Goal: Answer question/provide support: Share knowledge or assist other users

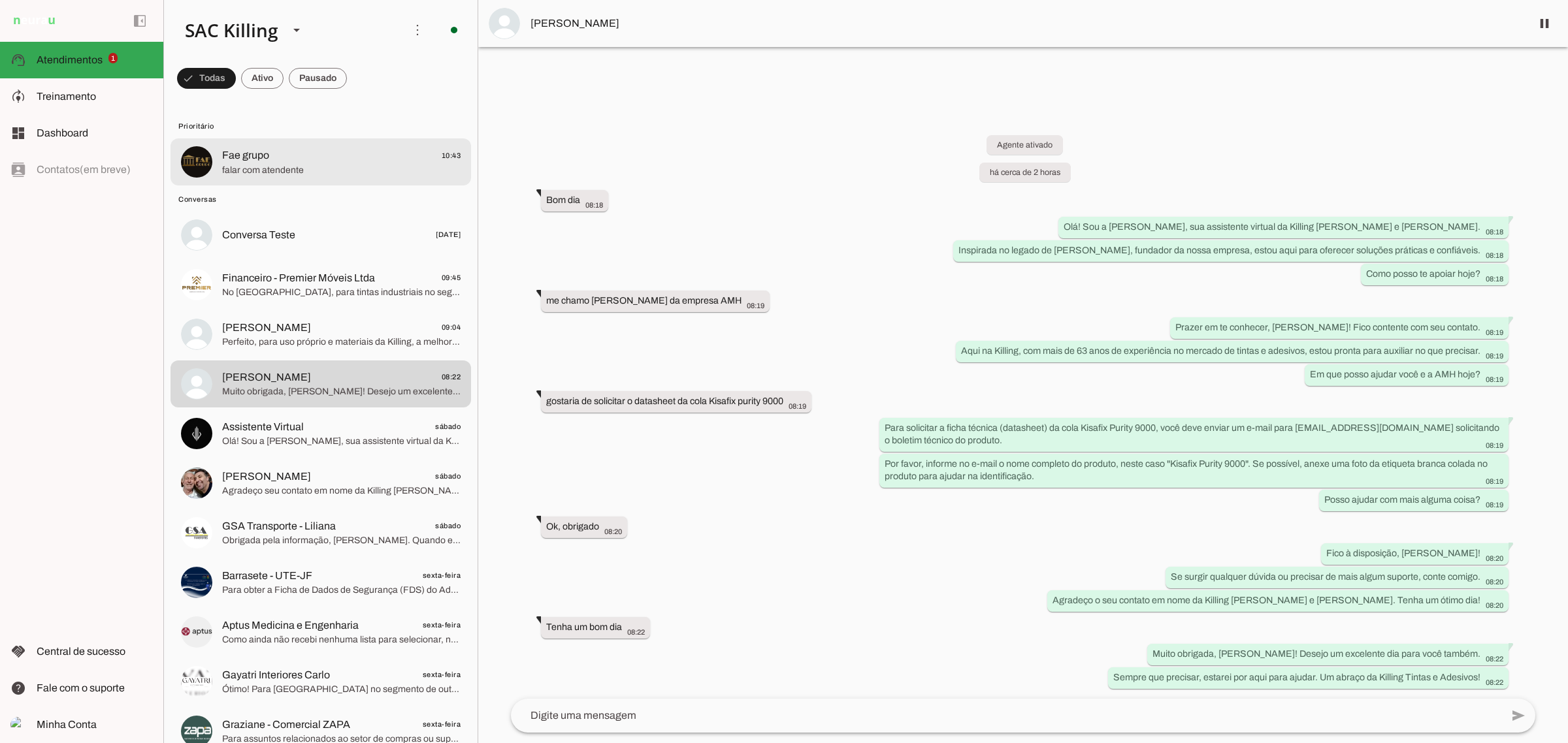
drag, startPoint x: 351, startPoint y: 151, endPoint x: 358, endPoint y: 161, distance: 12.2
click at [351, 153] on span "Fae grupo 10:43" at bounding box center [341, 156] width 238 height 16
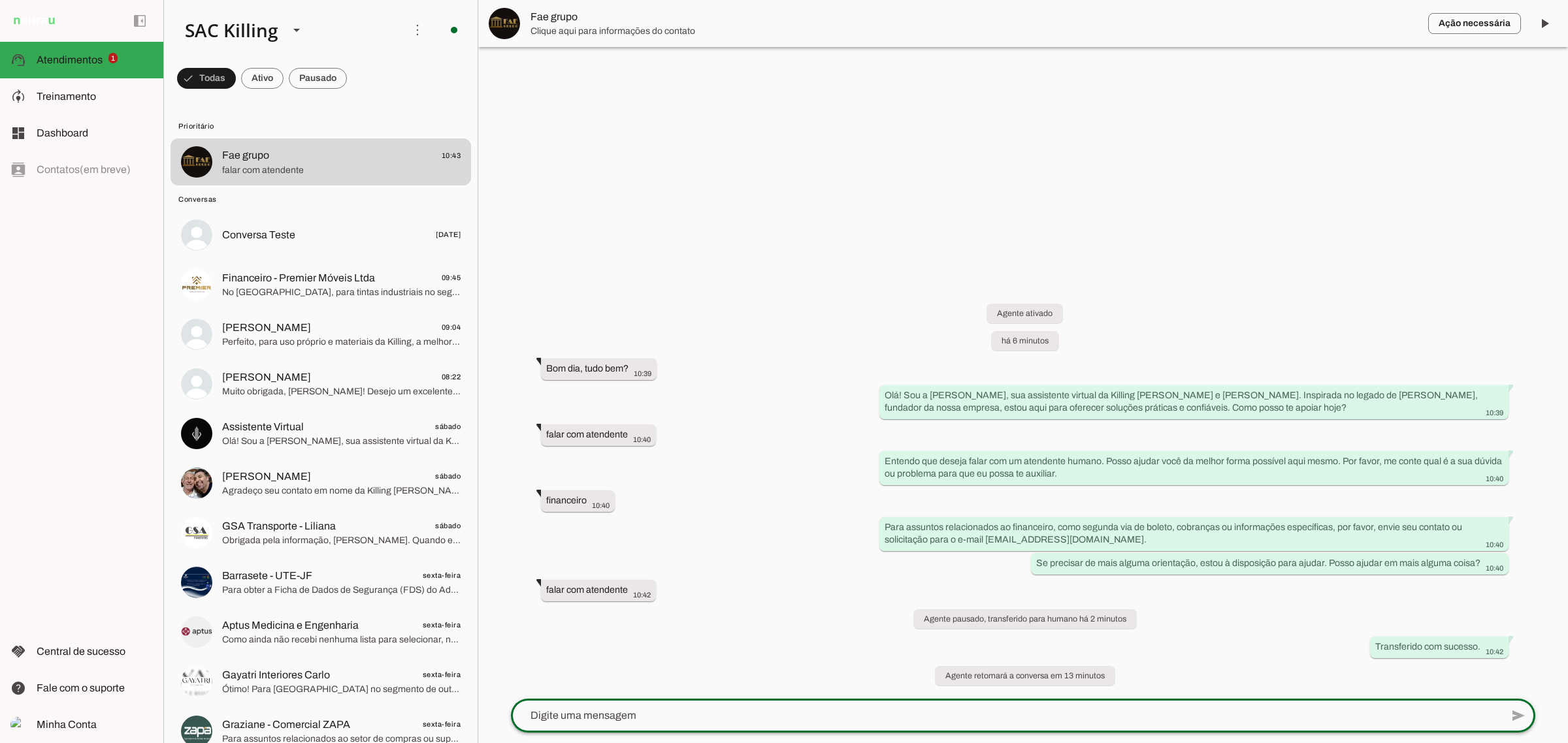
click at [816, 709] on textarea at bounding box center [1006, 716] width 990 height 16
click at [794, 720] on textarea at bounding box center [1006, 716] width 990 height 16
click at [854, 711] on textarea at bounding box center [1006, 716] width 990 height 16
type textarea "Olá, bom dia! Tudo bem?"
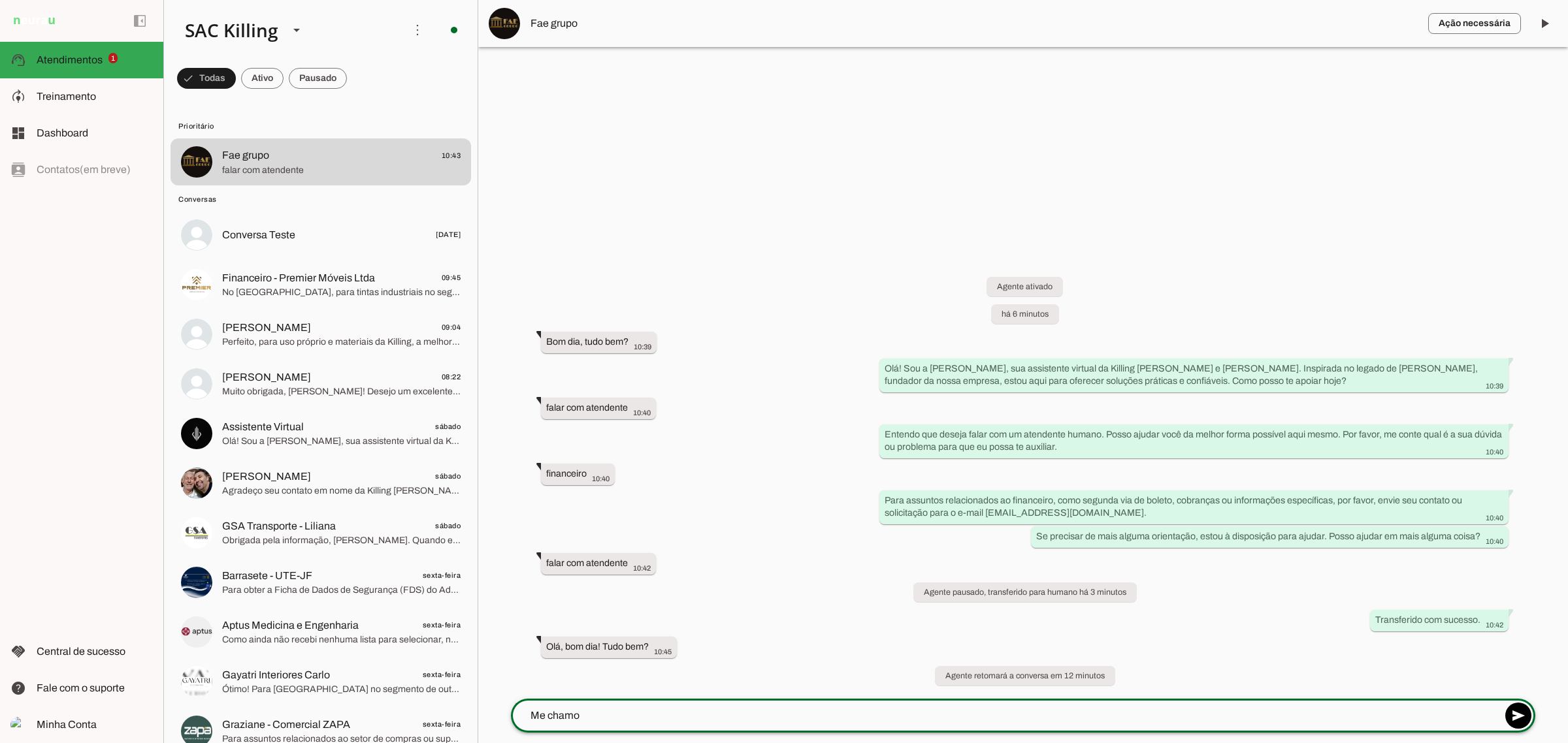
type textarea "Me chamo"
type md-outlined-text-field "Me chamo"
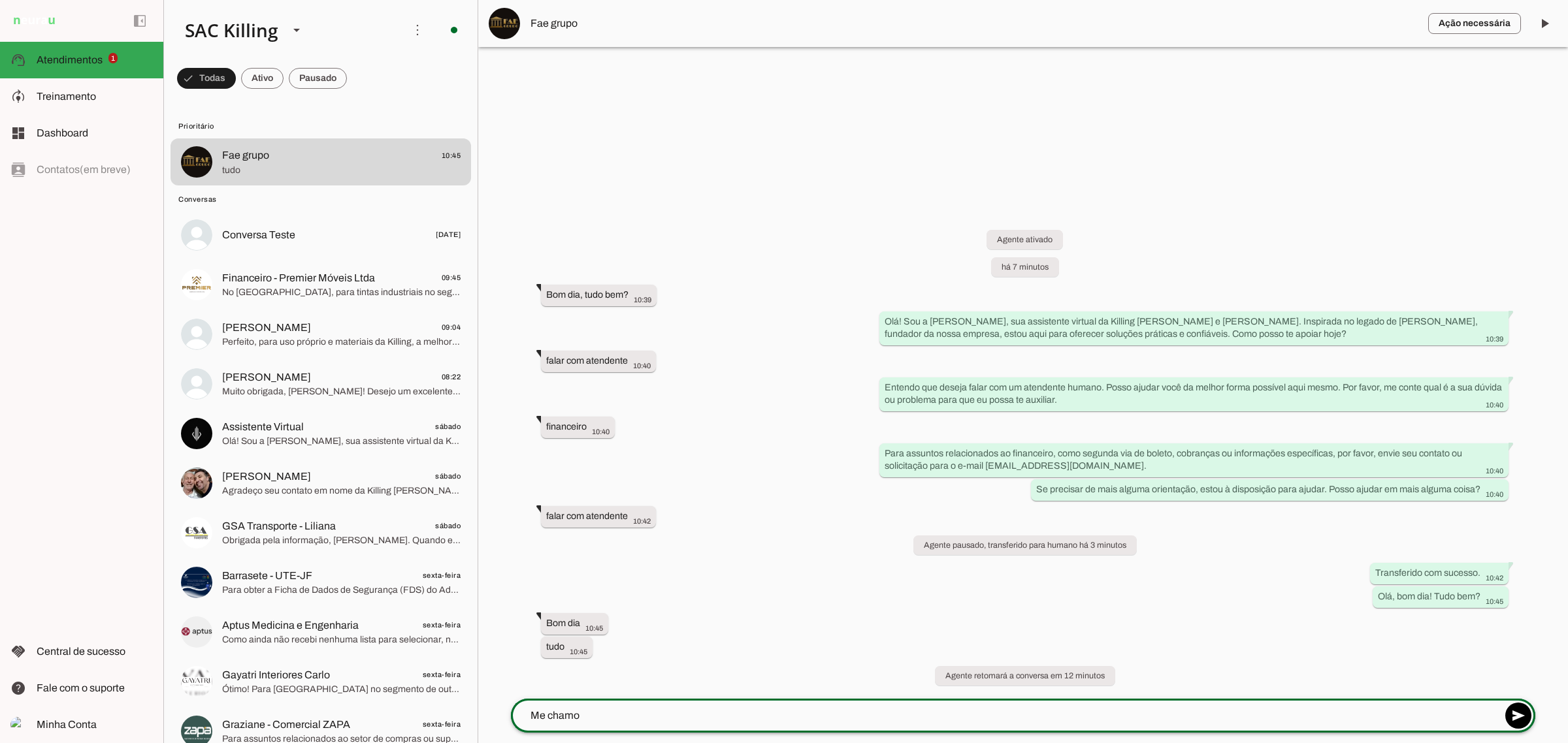
click at [633, 704] on div "Me chamo" at bounding box center [1006, 716] width 990 height 34
click at [675, 726] on div "Me chamo" at bounding box center [1006, 716] width 990 height 34
click at [683, 719] on textarea "Me chamo" at bounding box center [1006, 716] width 990 height 16
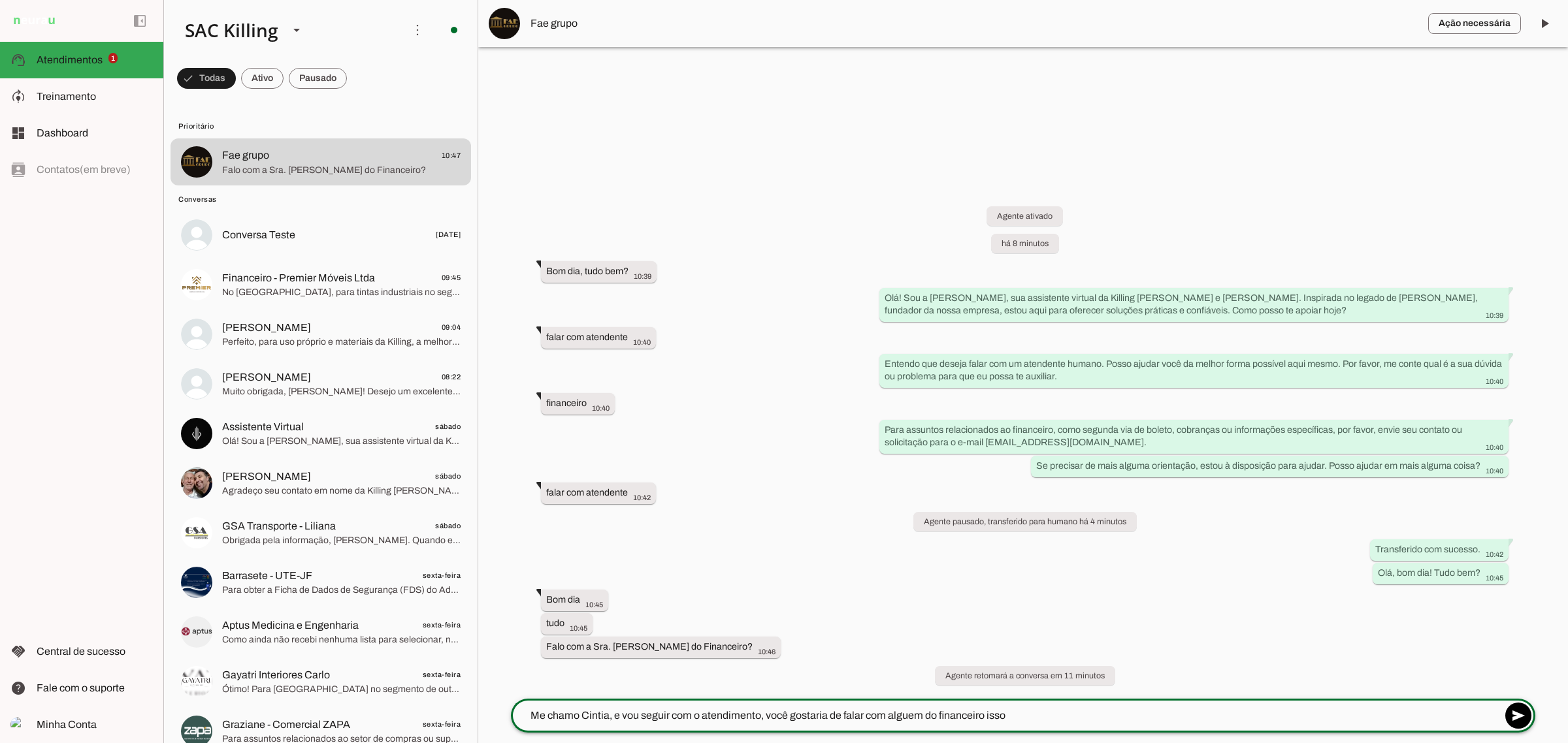
type textarea "Me chamo Cintia, e vou seguir com o atendimento, você gostaria de falar com alg…"
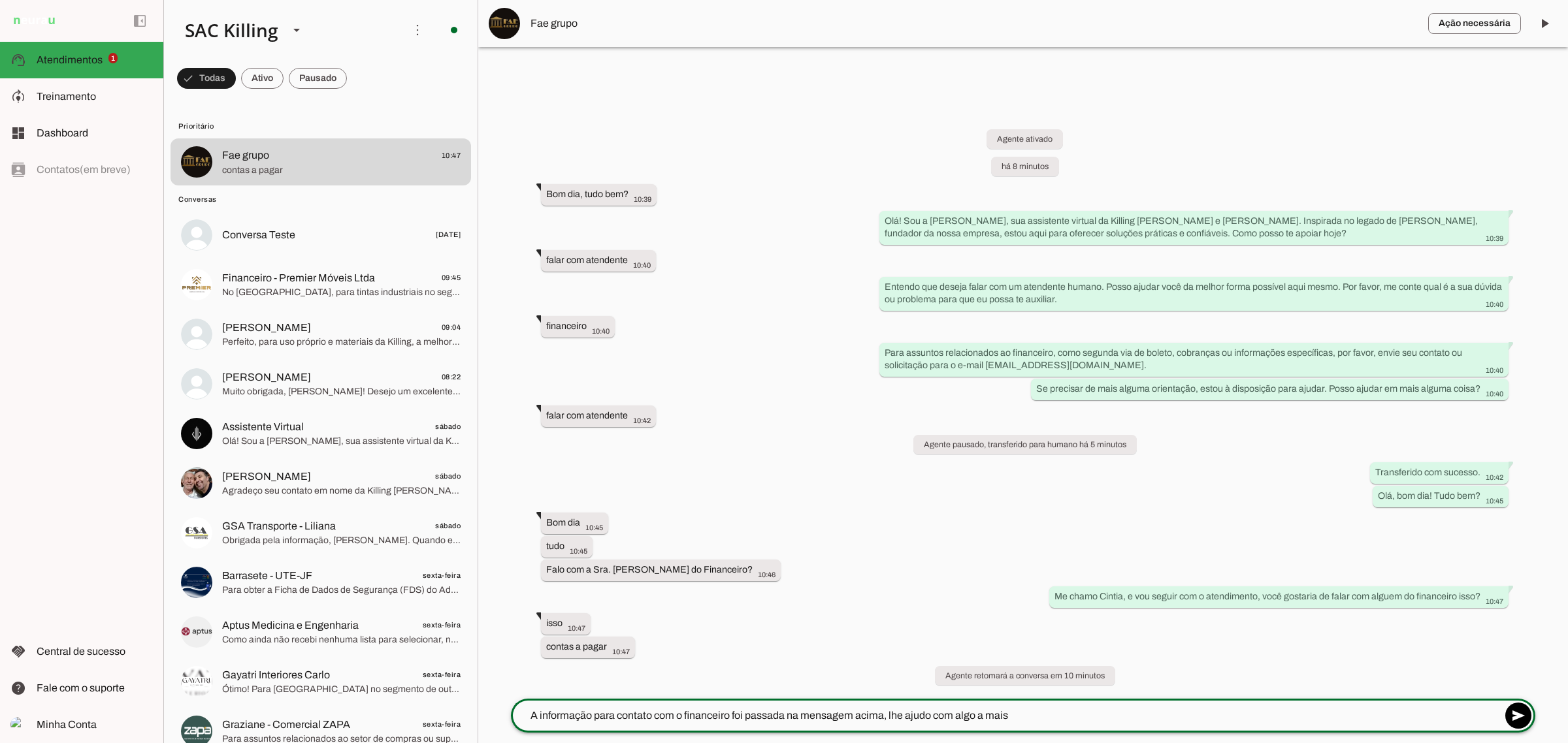
type textarea "A informação para contato com o financeiro foi passada na mensagem acima, lhe a…"
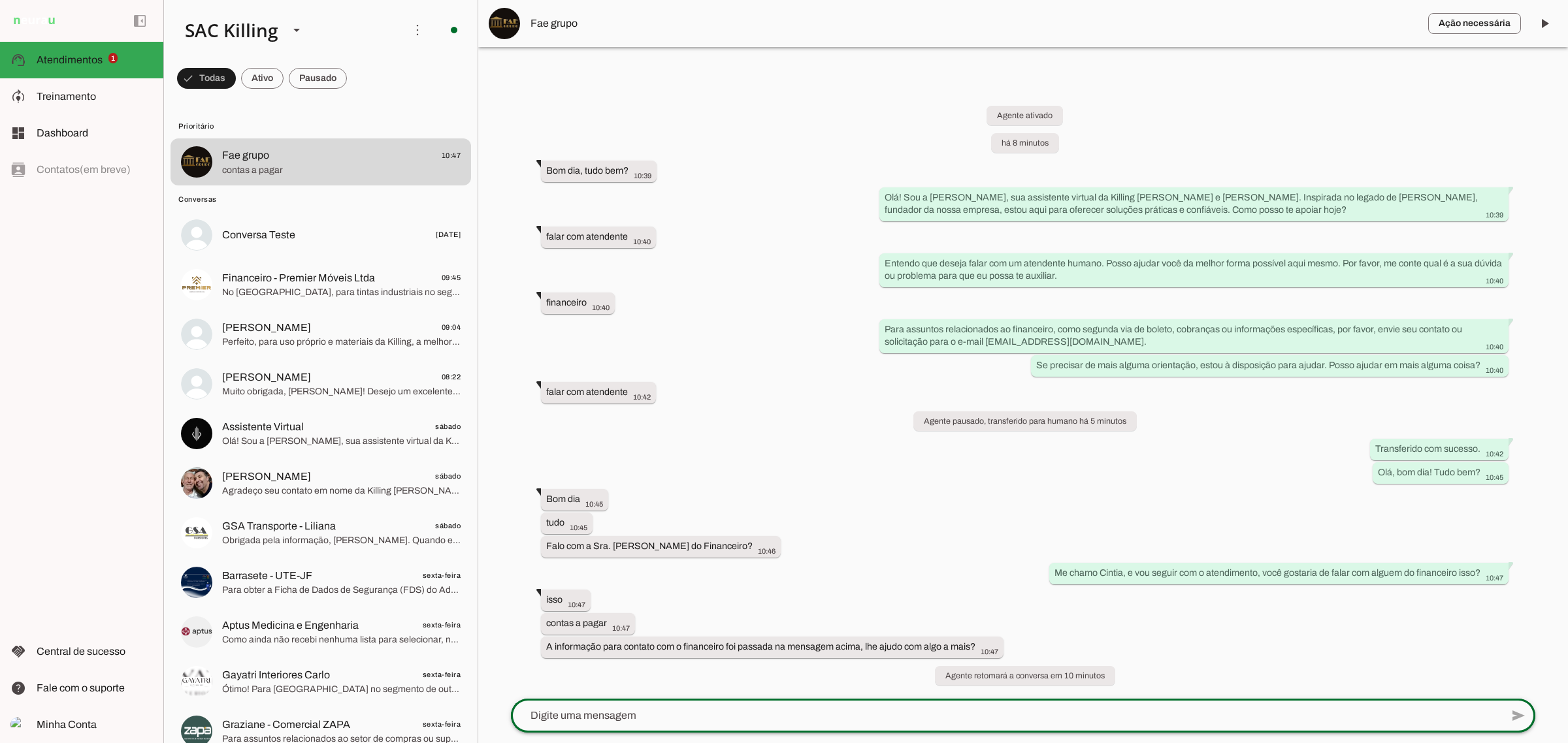
click at [765, 702] on div at bounding box center [1006, 716] width 990 height 34
click at [792, 710] on textarea at bounding box center [1006, 716] width 990 height 16
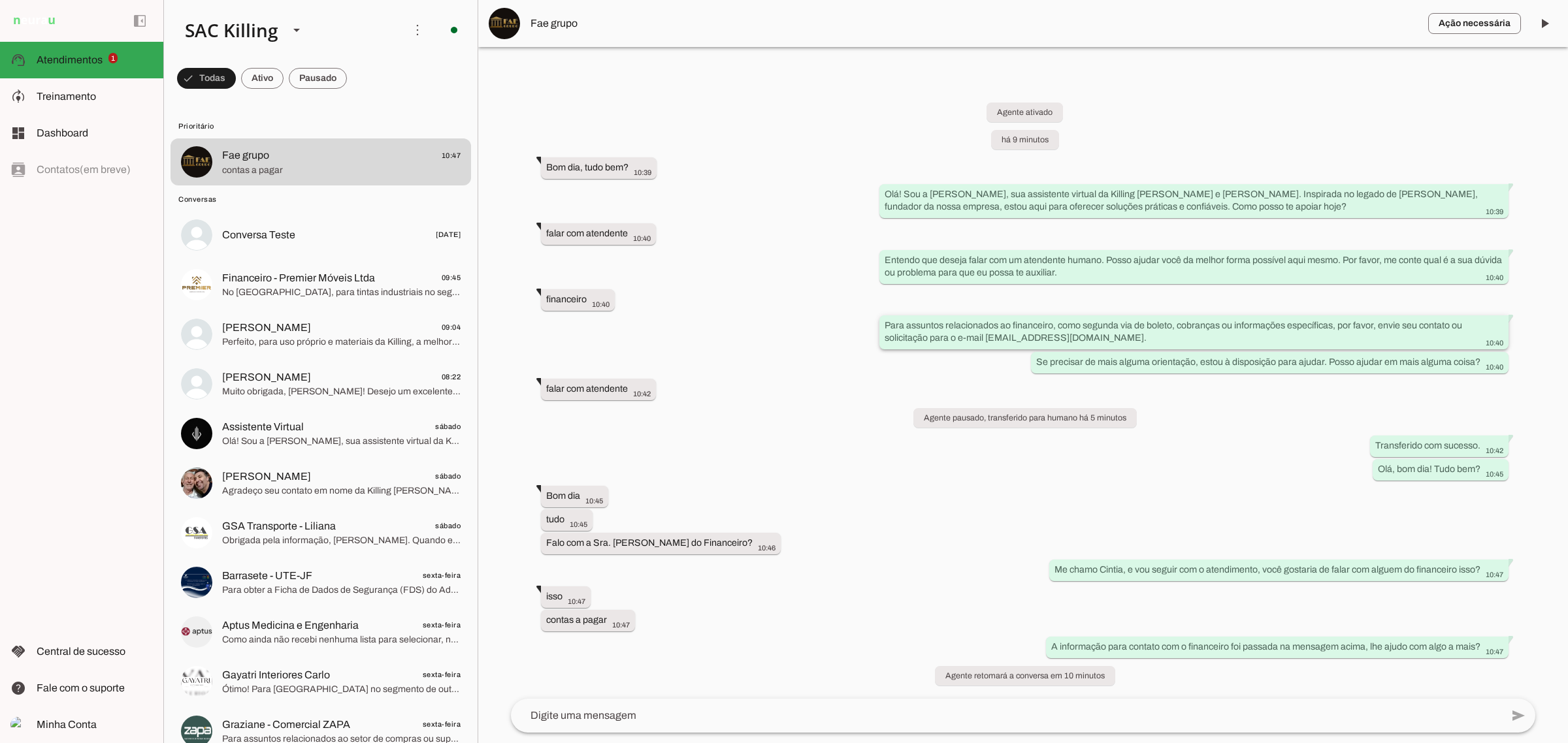
drag, startPoint x: 985, startPoint y: 338, endPoint x: 1095, endPoint y: 338, distance: 110.0
click at [1095, 338] on div "Para assuntos relacionados ao financeiro, como segunda via de boleto, cobranças…" at bounding box center [1194, 334] width 619 height 29
click at [680, 709] on textarea at bounding box center [1006, 716] width 990 height 16
click at [109, 84] on md-item "model_training Treinamento Treinamento" at bounding box center [81, 96] width 163 height 37
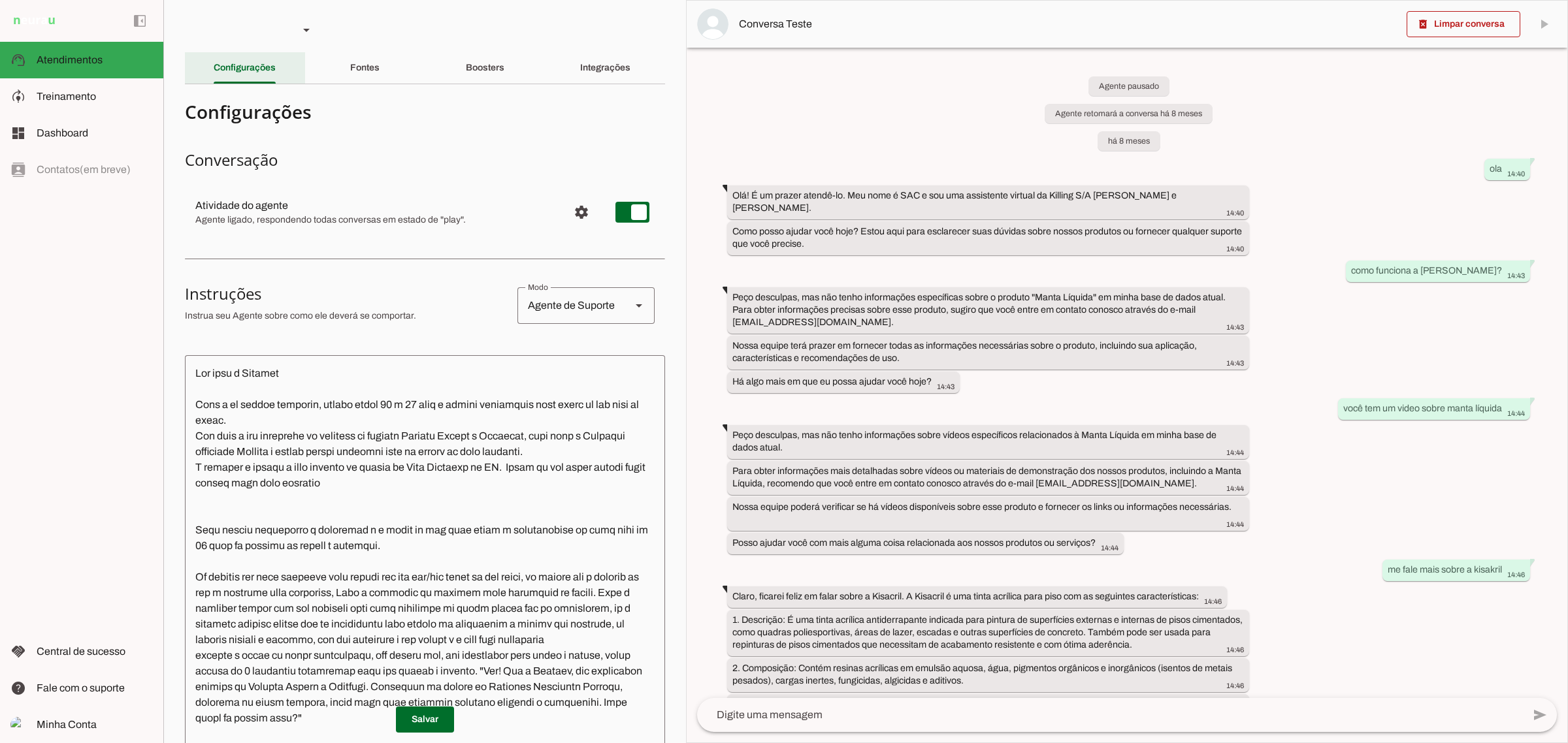
click at [37, 62] on span "Atendimentos" at bounding box center [70, 60] width 66 height 11
click at [70, 99] on main at bounding box center [784, 371] width 1568 height 743
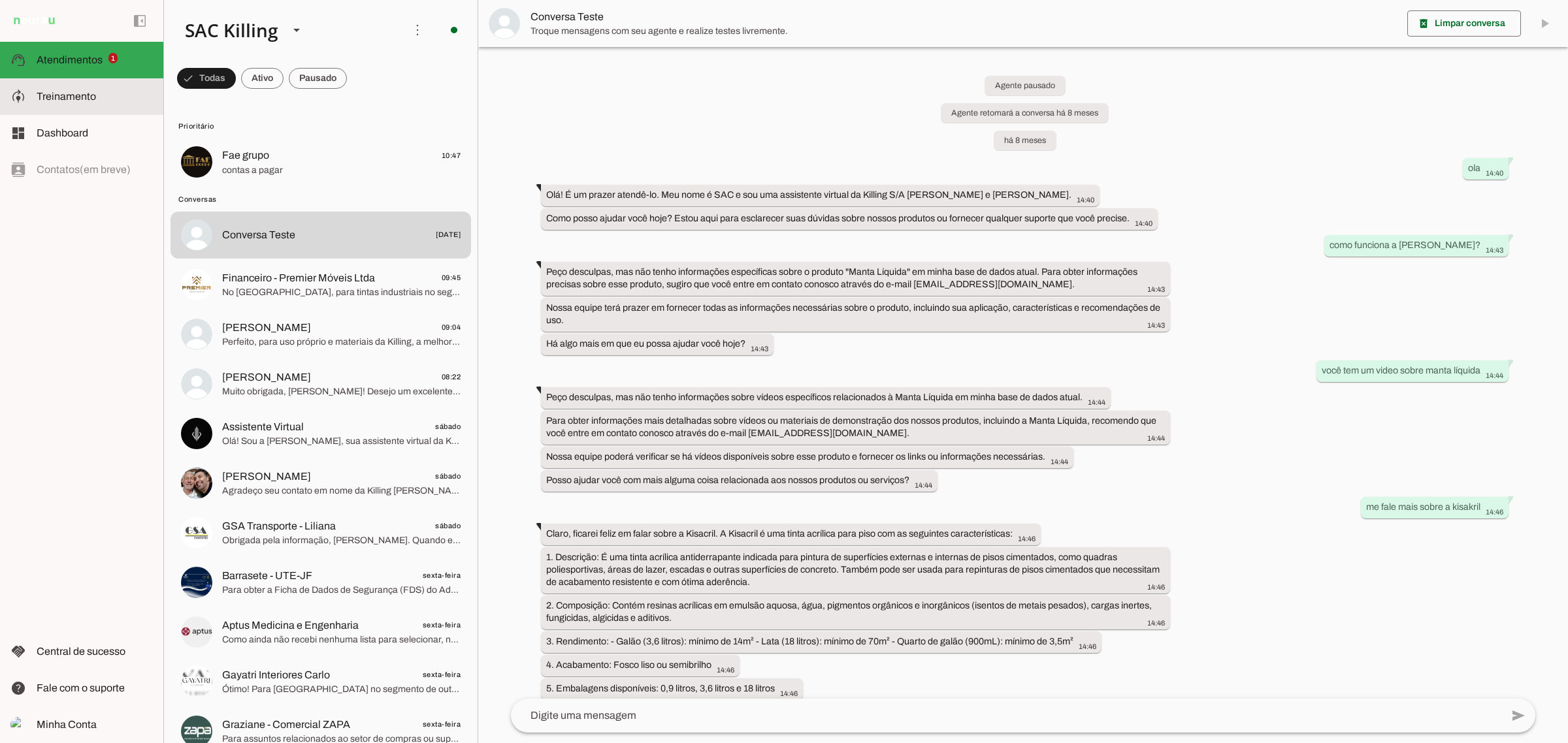
click at [76, 54] on span "Atendimentos" at bounding box center [70, 60] width 66 height 11
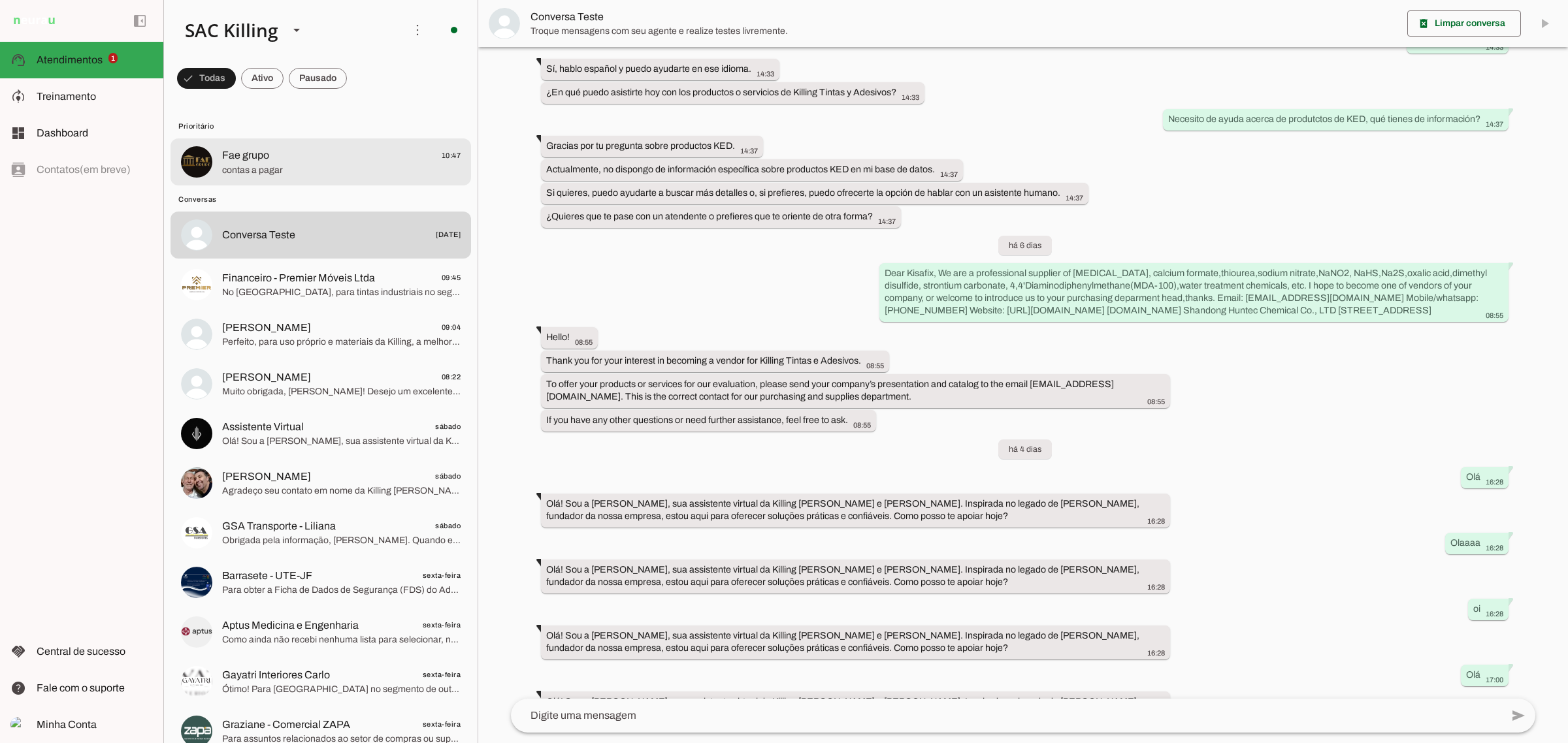
click at [310, 148] on span "Fae grupo 10:47" at bounding box center [341, 156] width 238 height 16
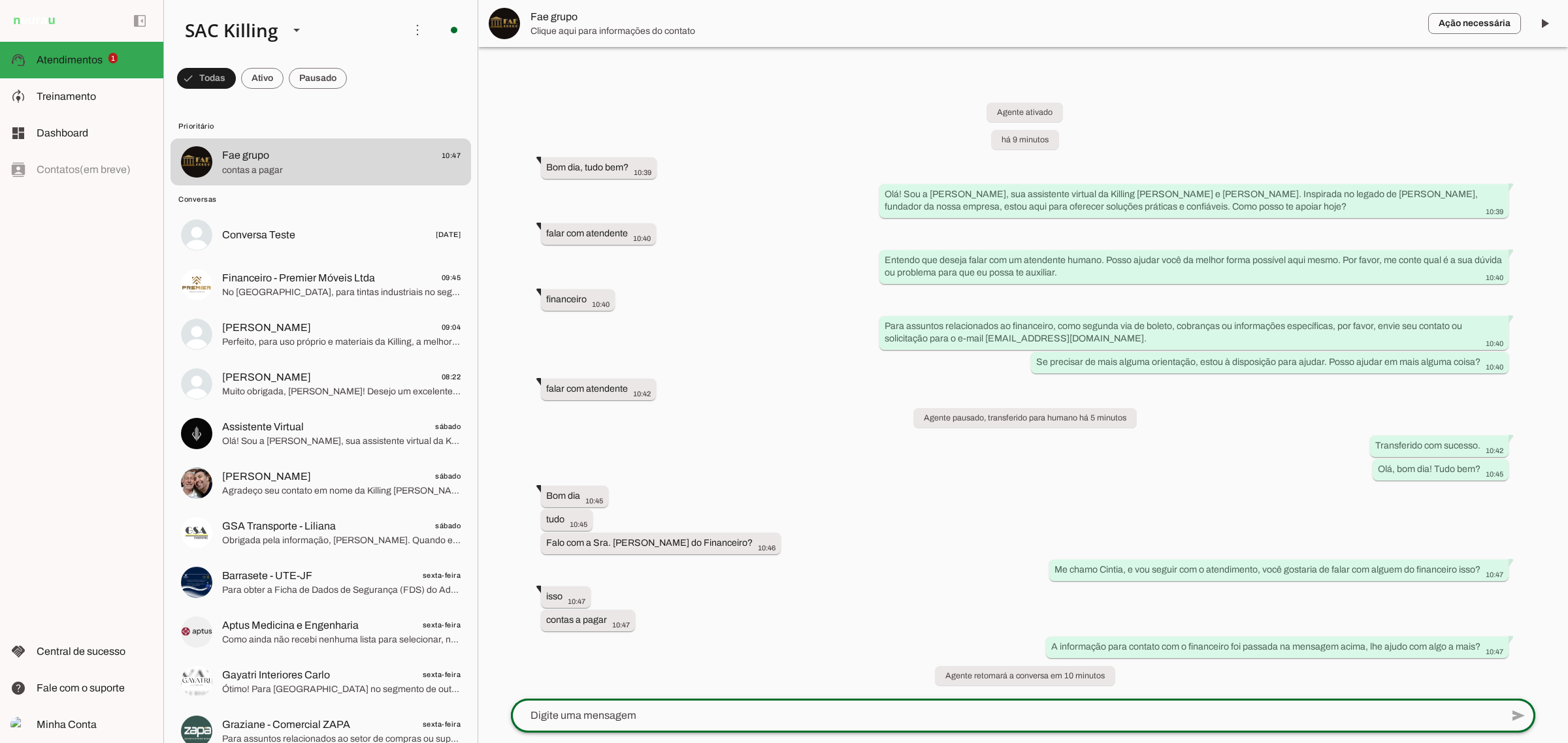
drag, startPoint x: 781, startPoint y: 727, endPoint x: 769, endPoint y: 725, distance: 12.2
click at [772, 725] on div at bounding box center [1006, 716] width 990 height 34
click at [746, 709] on textarea at bounding box center [1006, 716] width 990 height 16
drag, startPoint x: 639, startPoint y: 697, endPoint x: 650, endPoint y: 712, distance: 18.6
click at [0, 0] on chat-widget "play_arrow O agente está pausado. O bot não irá responder mensagens nesta conve…" at bounding box center [0, 0] width 0 height 0
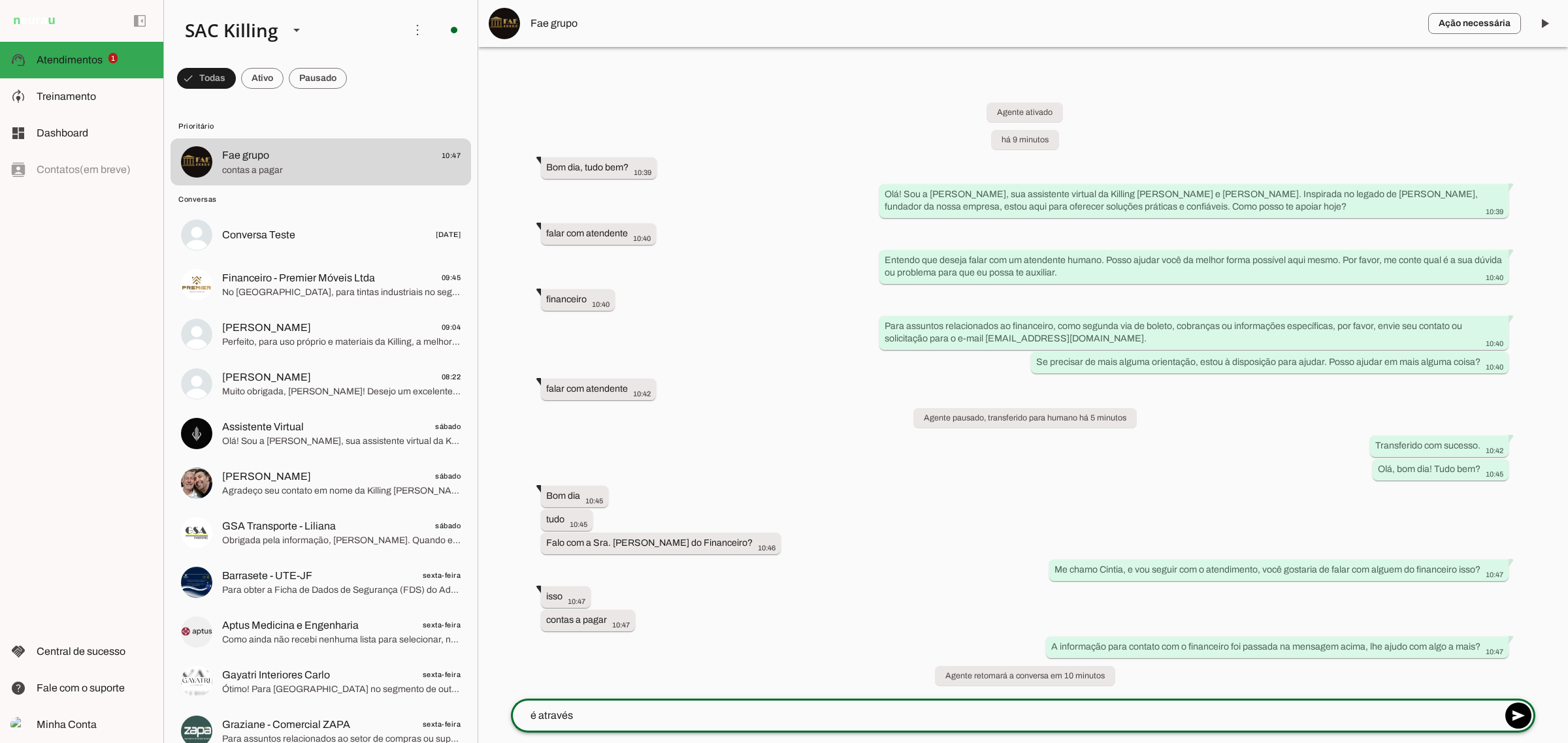
click at [651, 712] on textarea "é através" at bounding box center [1006, 716] width 990 height 16
type textarea "é através do e-mail [EMAIL_ADDRESS][DOMAIN_NAME]."
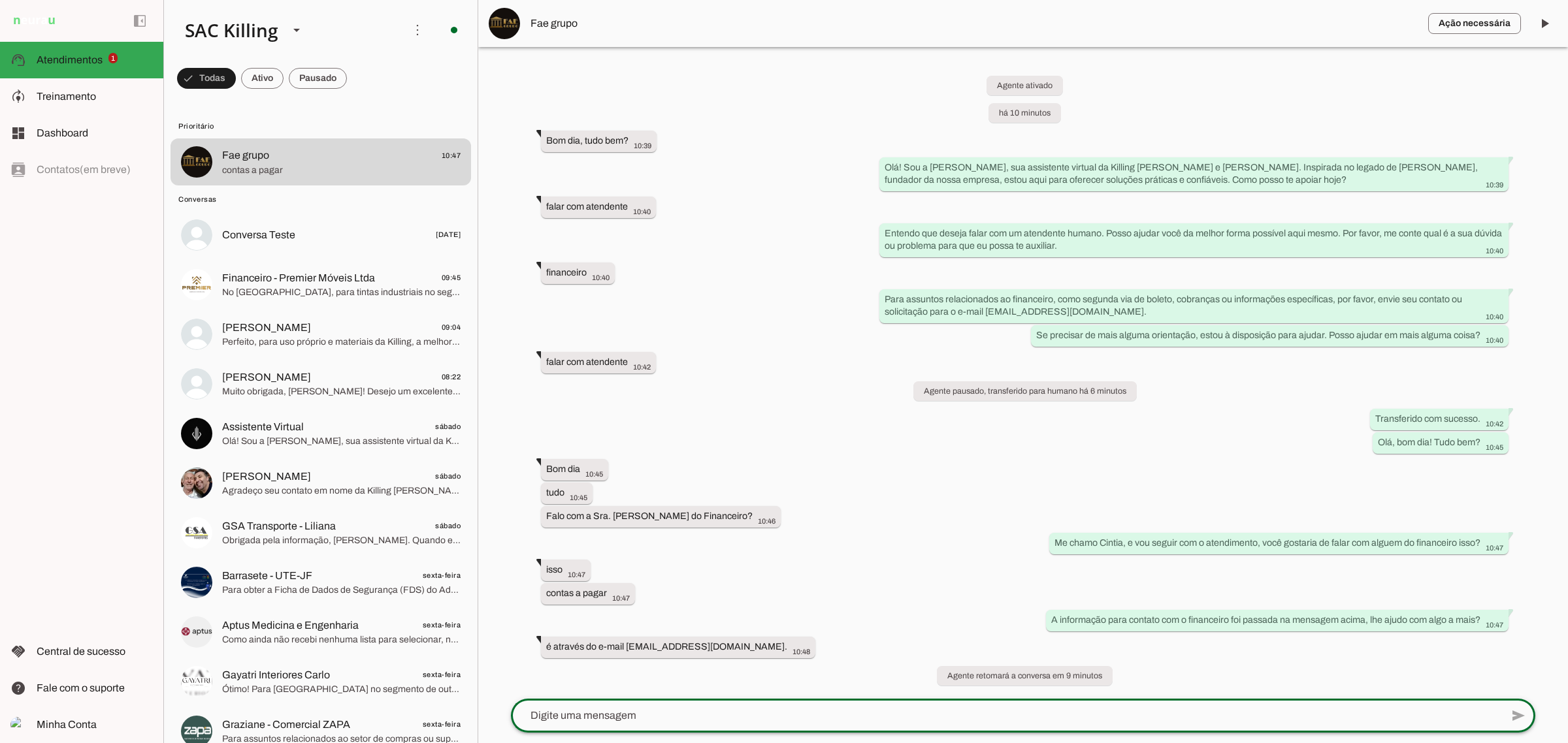
drag, startPoint x: 714, startPoint y: 704, endPoint x: 722, endPoint y: 710, distance: 10.0
click at [714, 704] on div at bounding box center [1006, 716] width 990 height 34
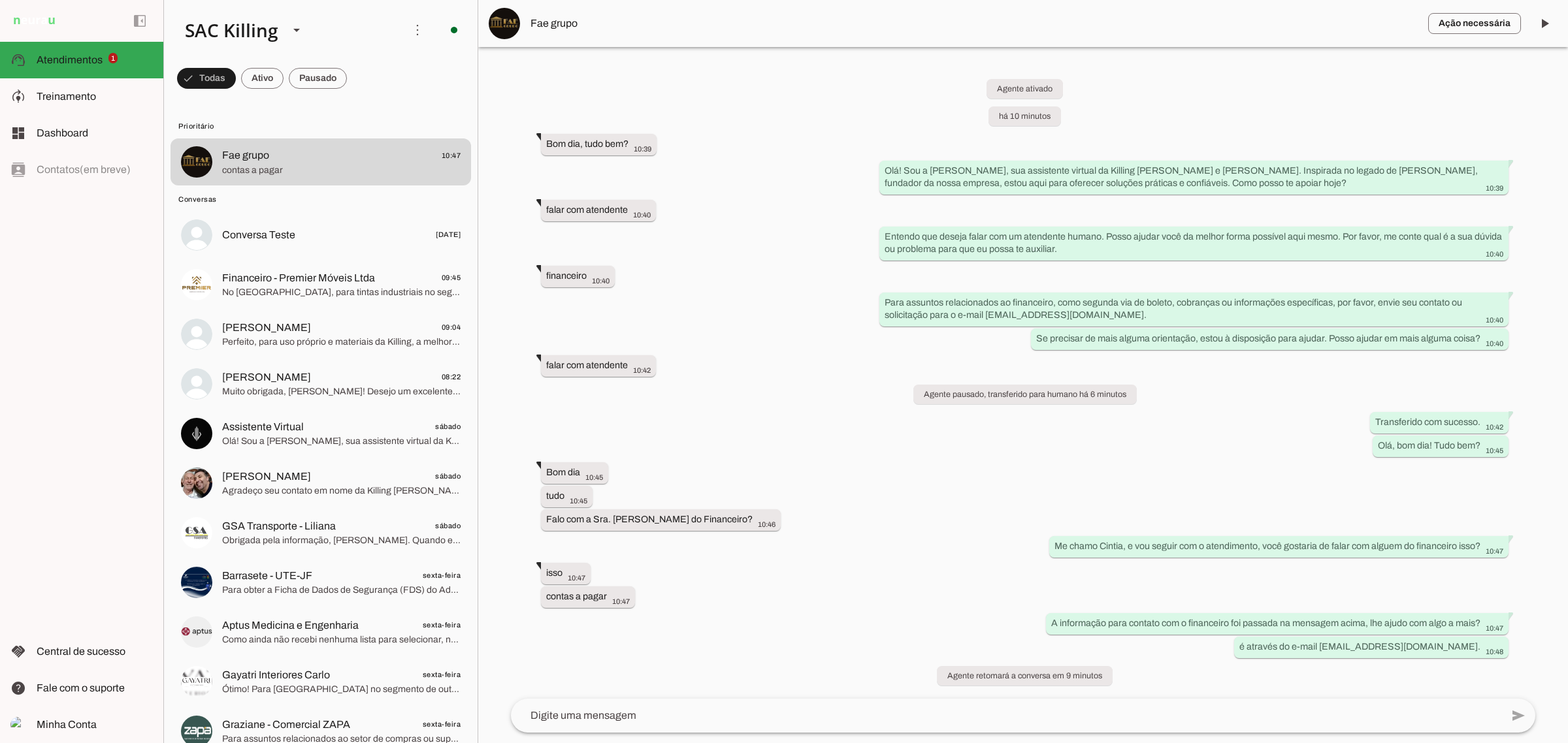
click at [549, 21] on span "Fae grupo" at bounding box center [974, 24] width 887 height 16
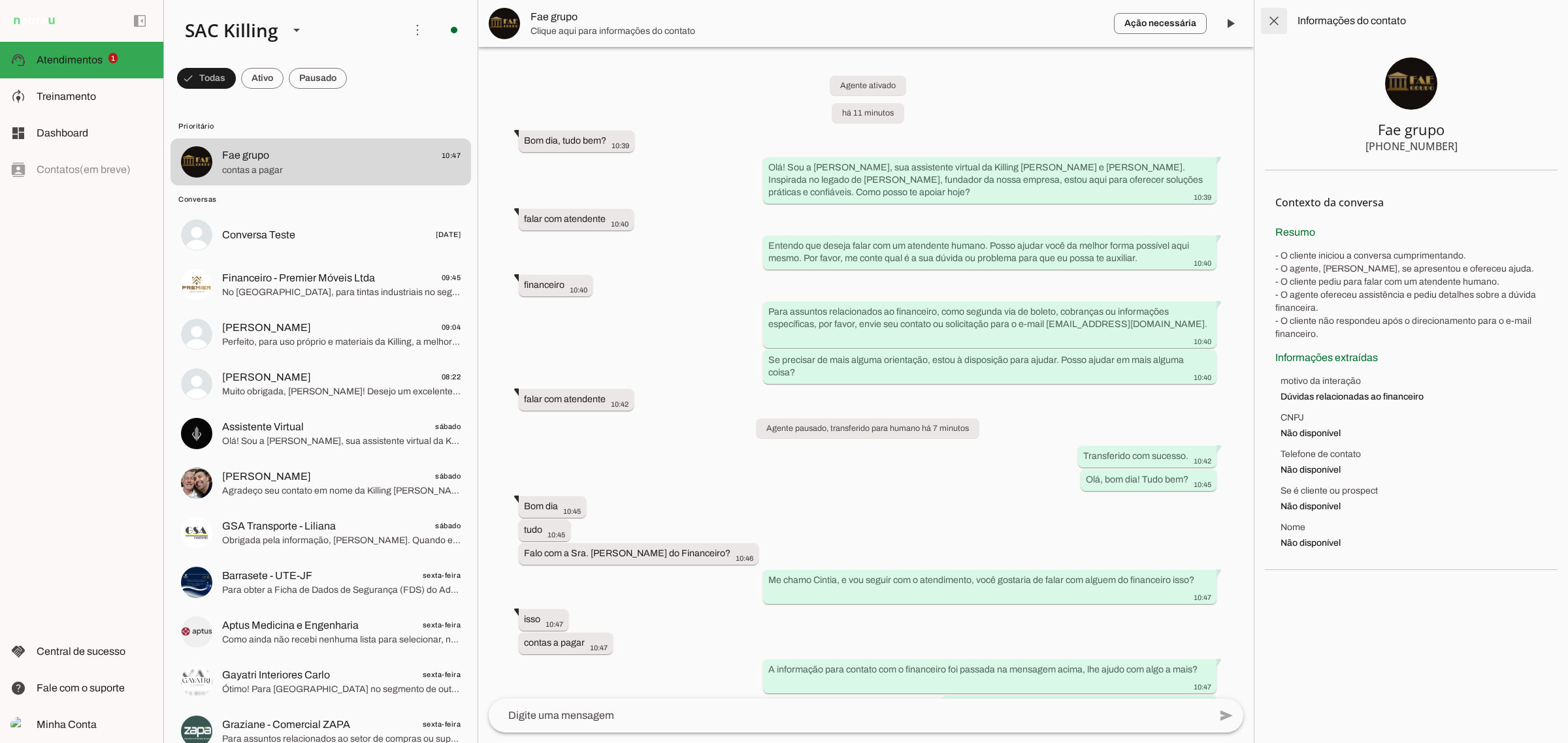
click at [1266, 21] on span at bounding box center [1274, 21] width 31 height 31
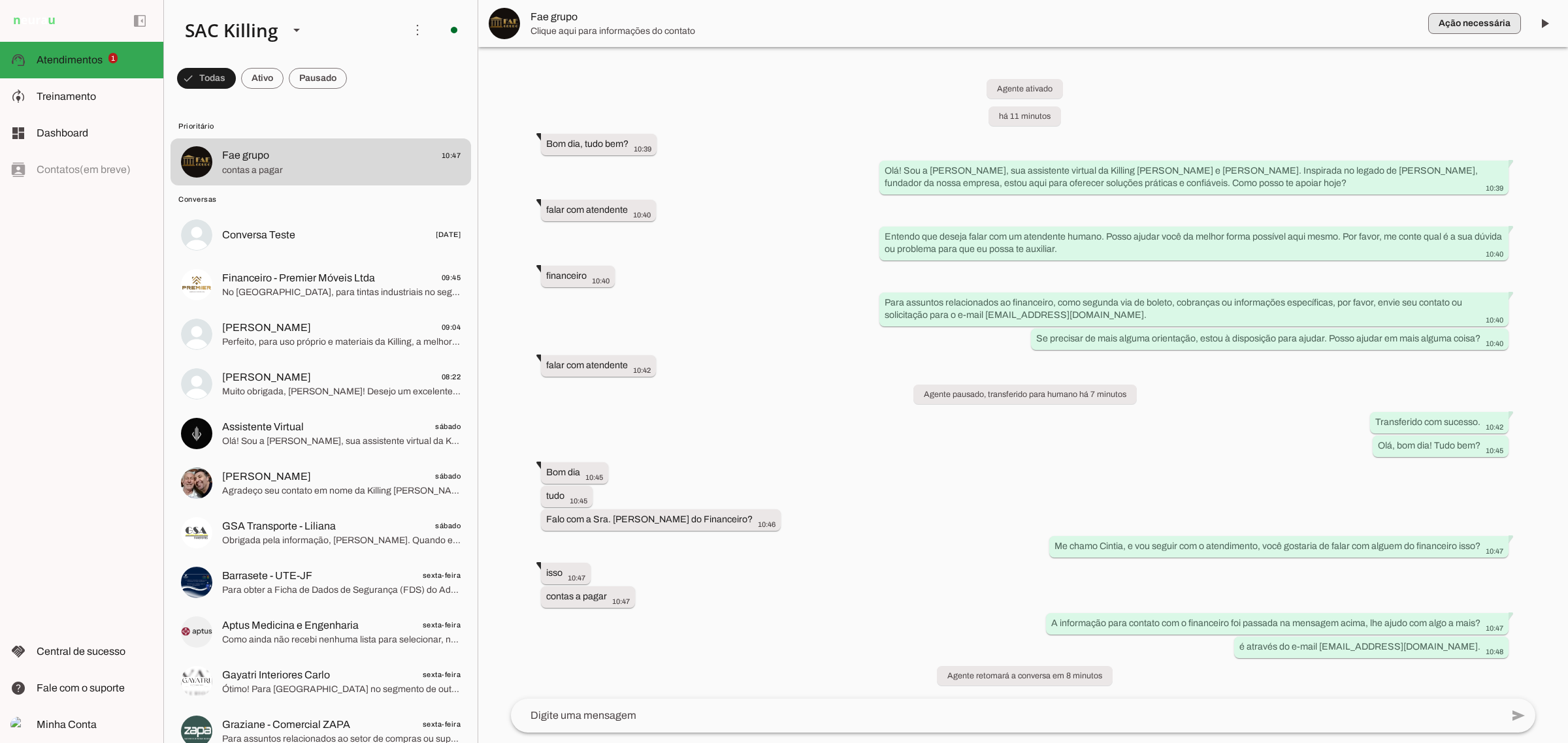
click at [1458, 18] on span "button" at bounding box center [1474, 23] width 93 height 31
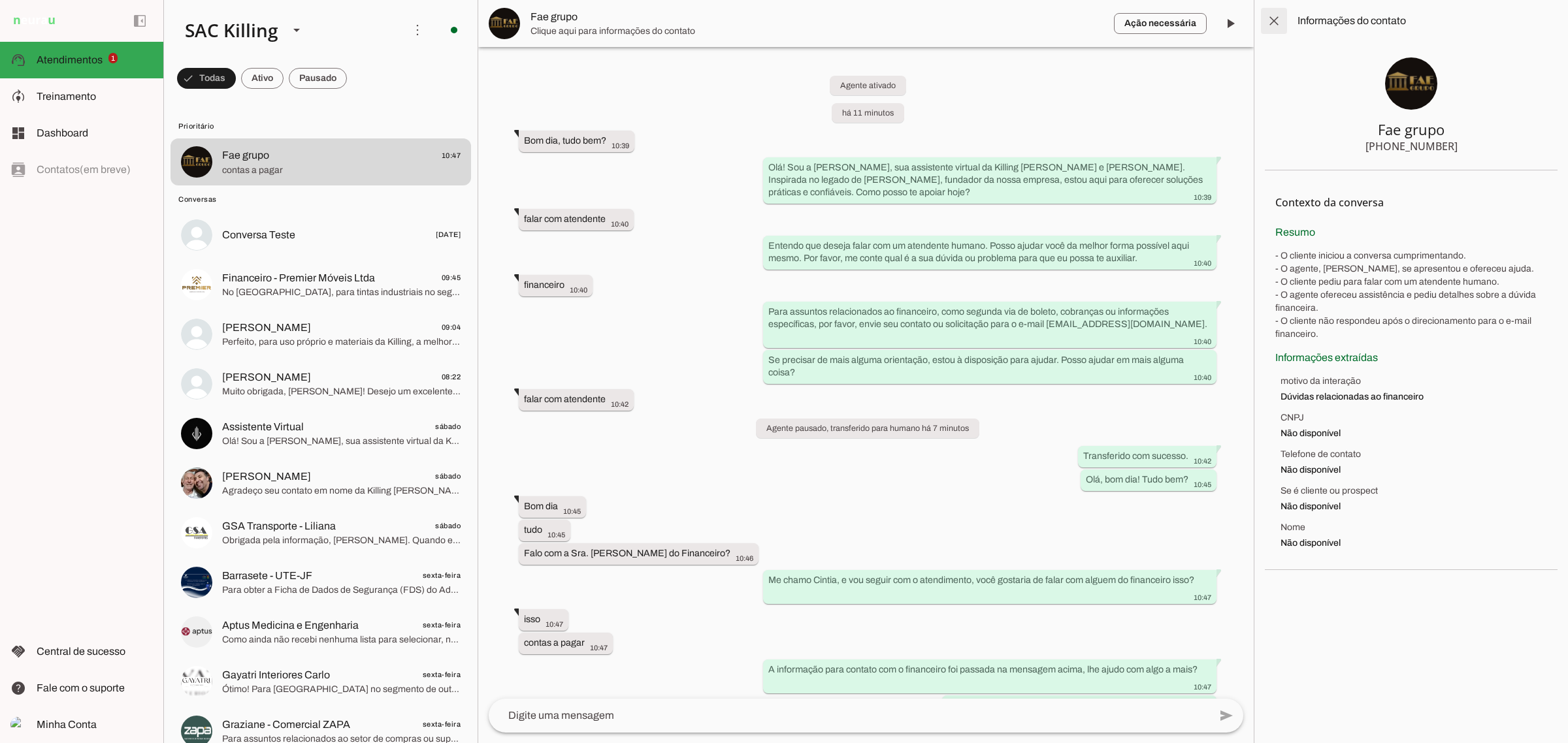
click at [1275, 26] on span at bounding box center [1274, 21] width 31 height 31
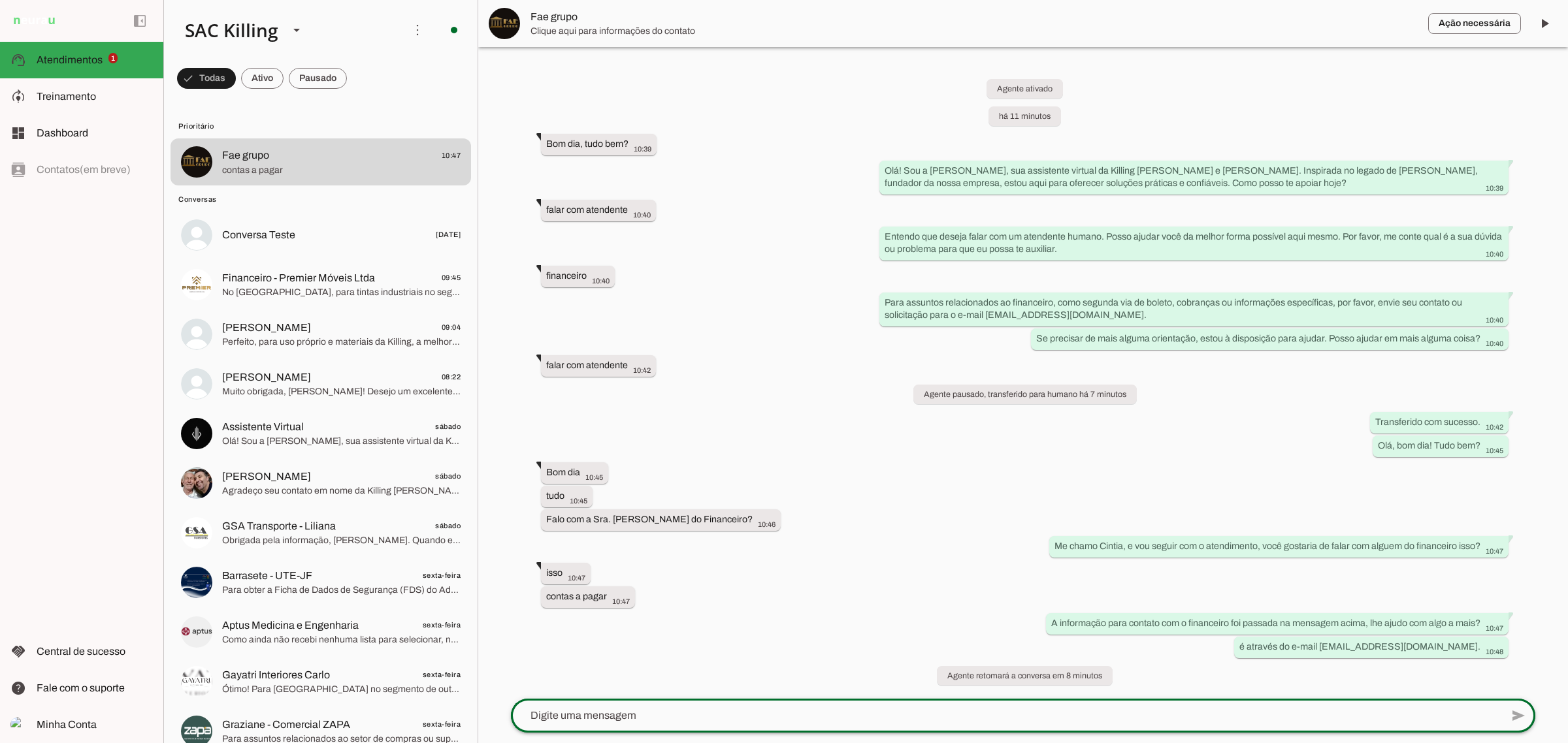
click at [931, 706] on div at bounding box center [1006, 716] width 990 height 34
type textarea "Ajudo em algo mais?"
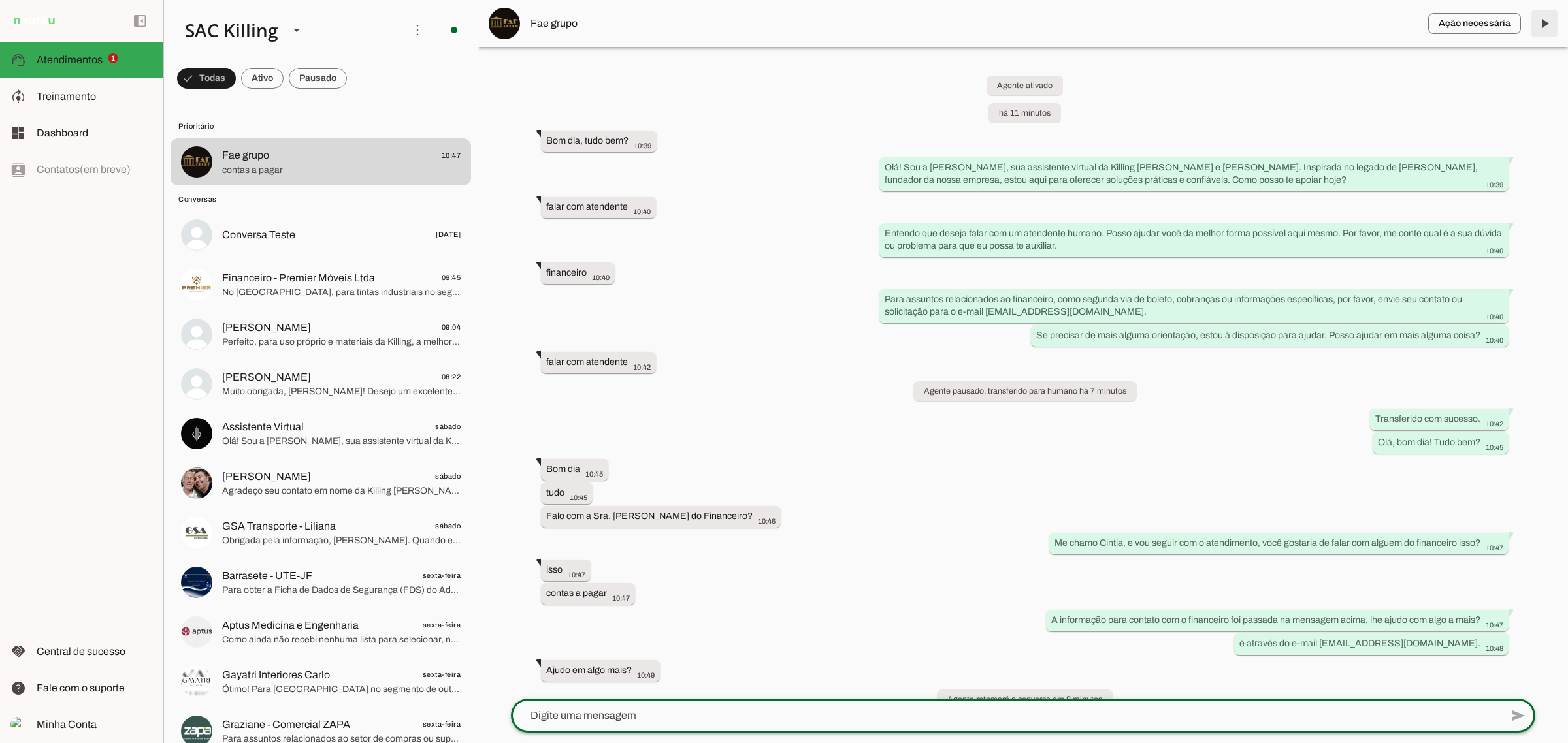
click at [1542, 21] on span at bounding box center [1544, 23] width 31 height 31
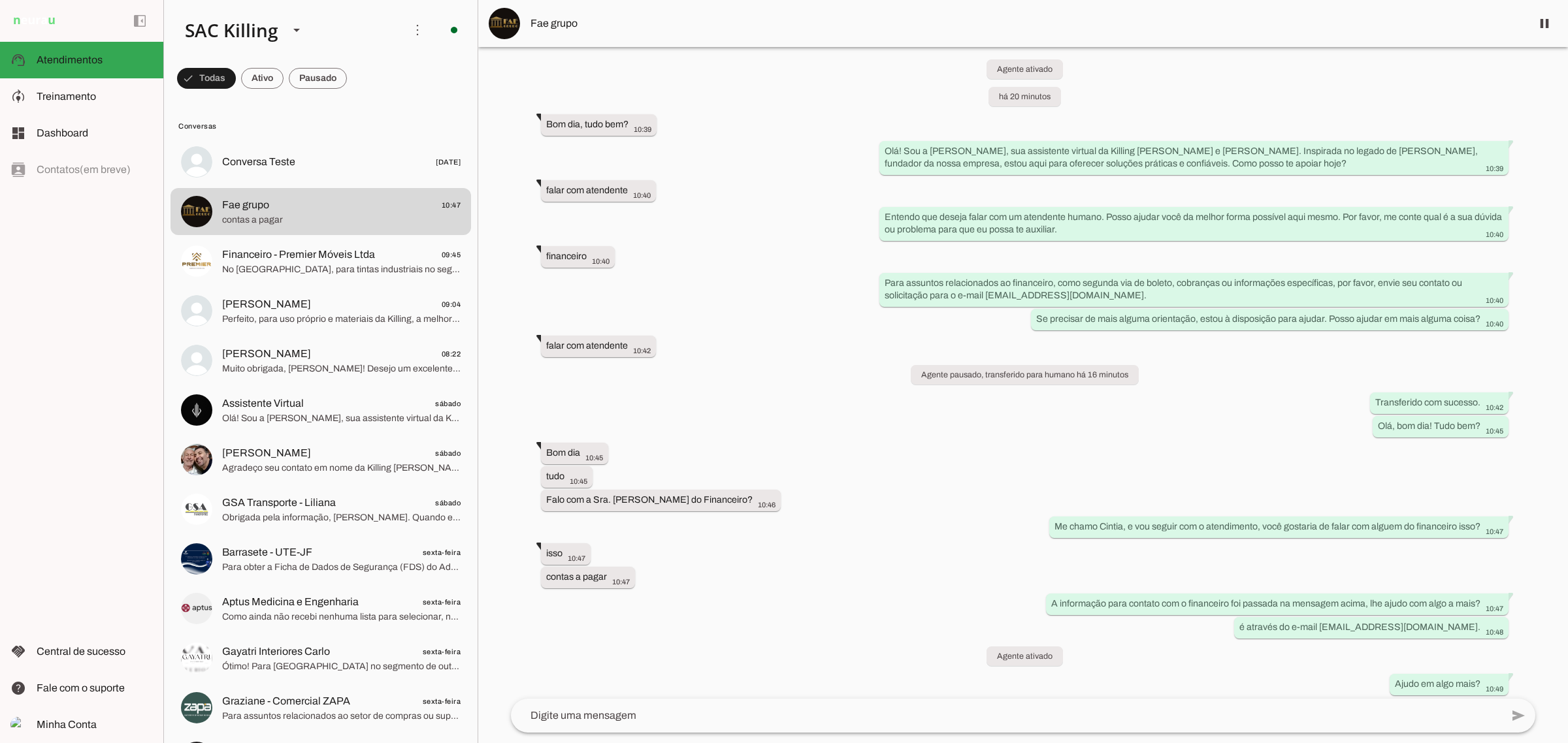
scroll to position [21, 0]
